Goal: Transaction & Acquisition: Purchase product/service

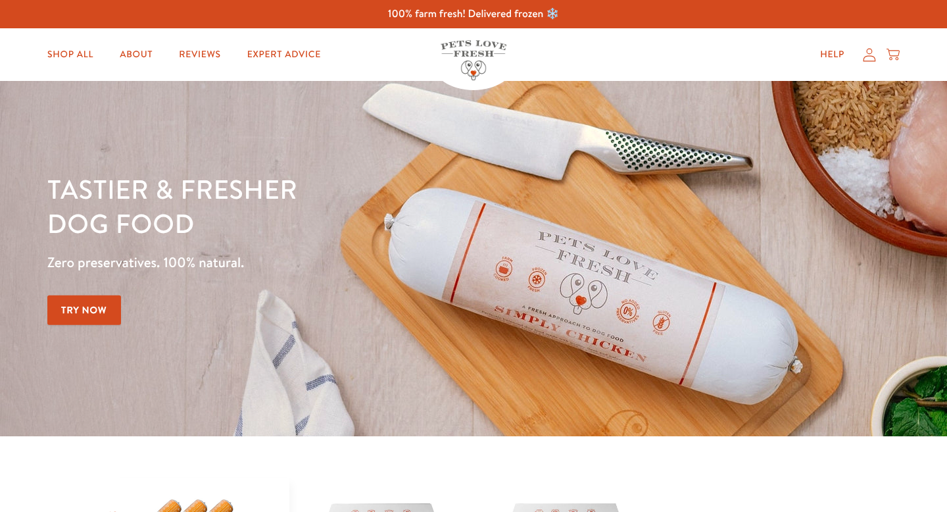
click at [90, 304] on link "Try Now" at bounding box center [84, 310] width 74 height 30
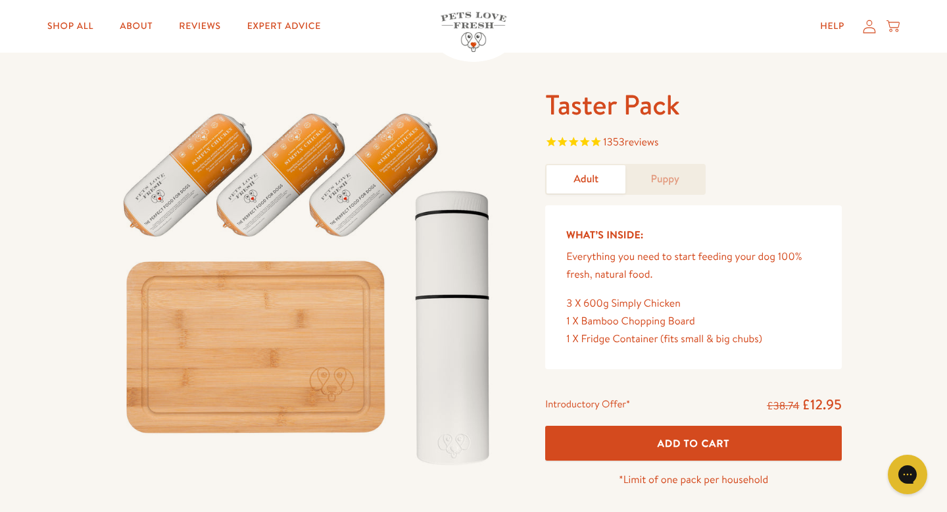
scroll to position [64, 0]
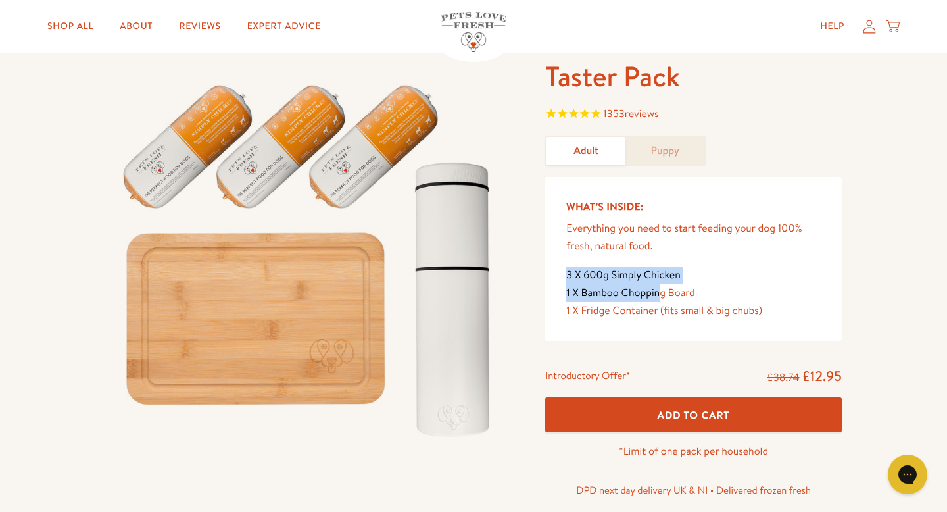
drag, startPoint x: 658, startPoint y: 289, endPoint x: 658, endPoint y: 249, distance: 40.8
click at [658, 249] on div "What’s Inside: Everything you need to start feeding your dog 100% fresh, natura…" at bounding box center [693, 259] width 297 height 164
click at [658, 249] on p "Everything you need to start feeding your dog 100% fresh, natural food." at bounding box center [693, 238] width 254 height 36
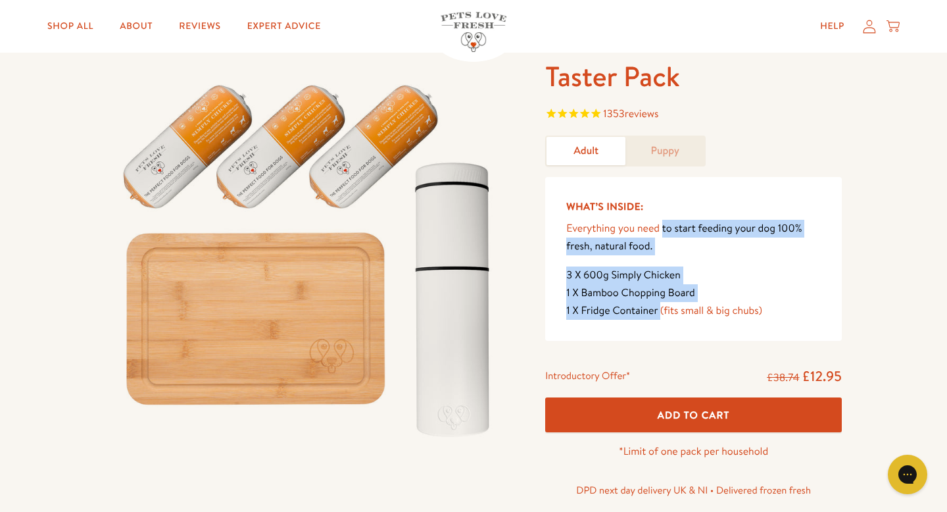
drag, startPoint x: 661, startPoint y: 310, endPoint x: 661, endPoint y: 234, distance: 76.3
click at [661, 234] on div "What’s Inside: Everything you need to start feeding your dog 100% fresh, natura…" at bounding box center [693, 259] width 297 height 164
click at [661, 234] on p "Everything you need to start feeding your dog 100% fresh, natural food." at bounding box center [693, 238] width 254 height 36
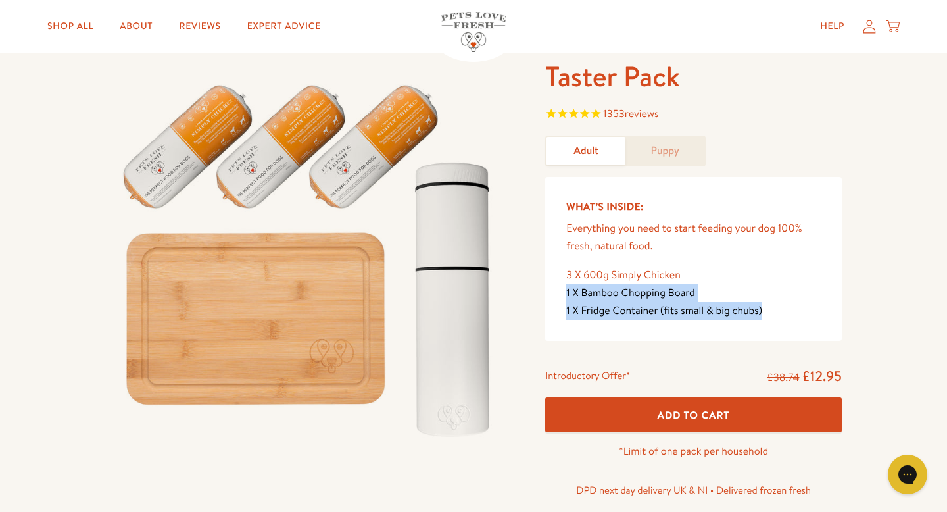
drag, startPoint x: 756, startPoint y: 328, endPoint x: 756, endPoint y: 261, distance: 67.1
click at [756, 261] on div "What’s Inside: Everything you need to start feeding your dog 100% fresh, natura…" at bounding box center [693, 259] width 297 height 164
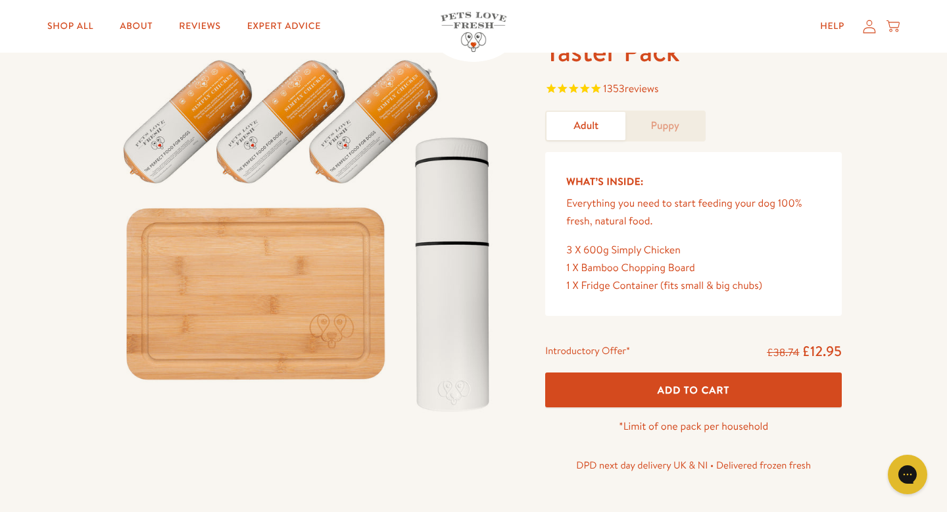
scroll to position [75, 0]
